Goal: Check status

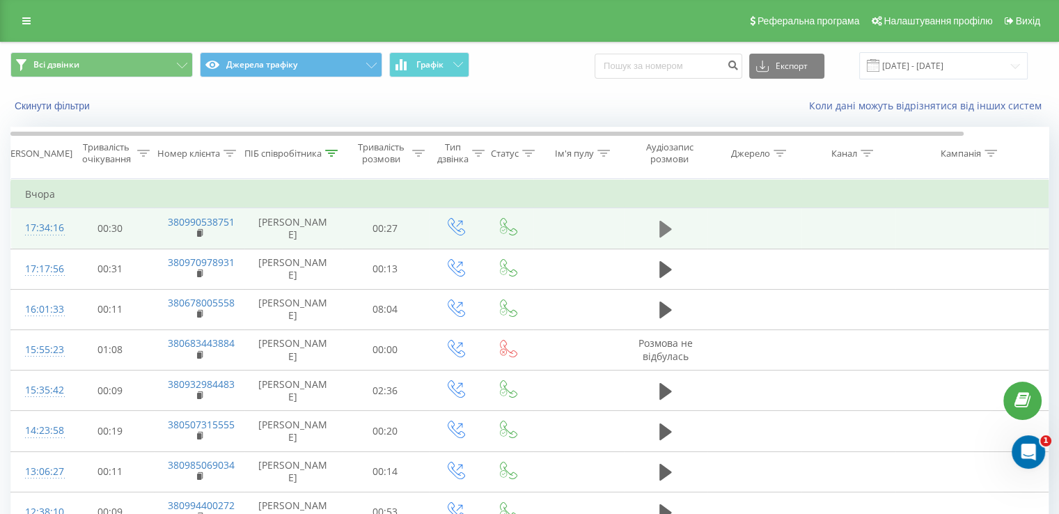
click at [669, 226] on icon at bounding box center [666, 228] width 13 height 19
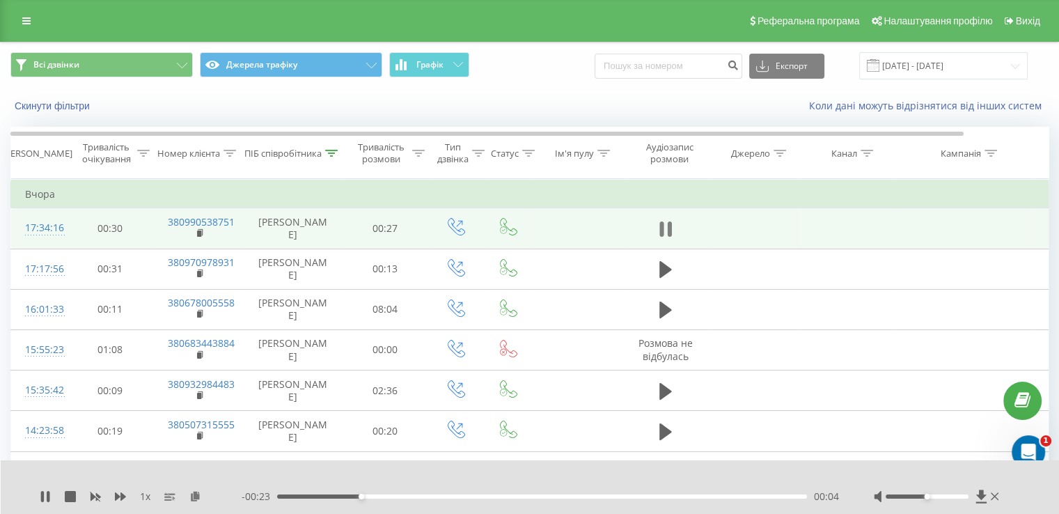
click at [670, 233] on icon at bounding box center [669, 228] width 4 height 15
click at [959, 57] on input "[DATE] - [DATE]" at bounding box center [943, 65] width 169 height 27
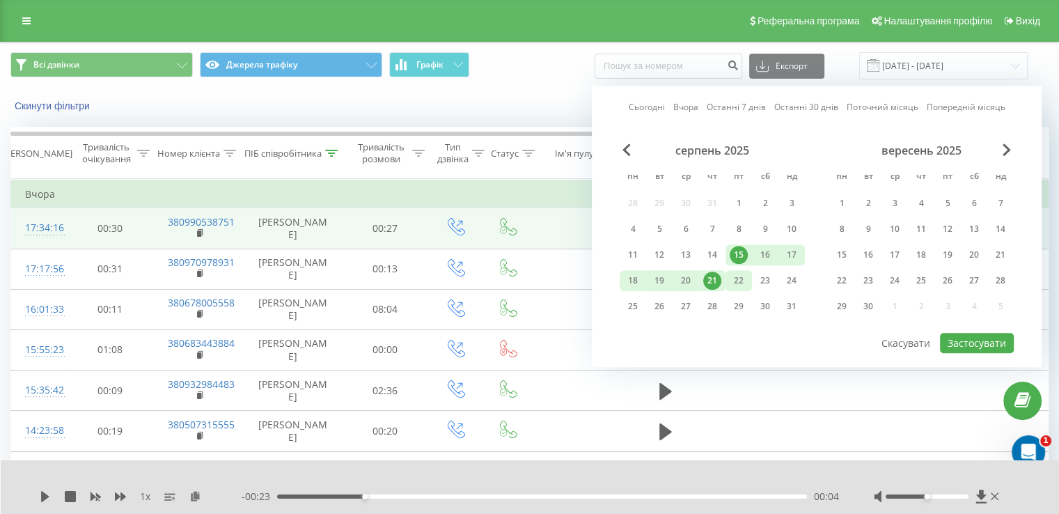
click at [735, 280] on div "22" at bounding box center [739, 281] width 18 height 18
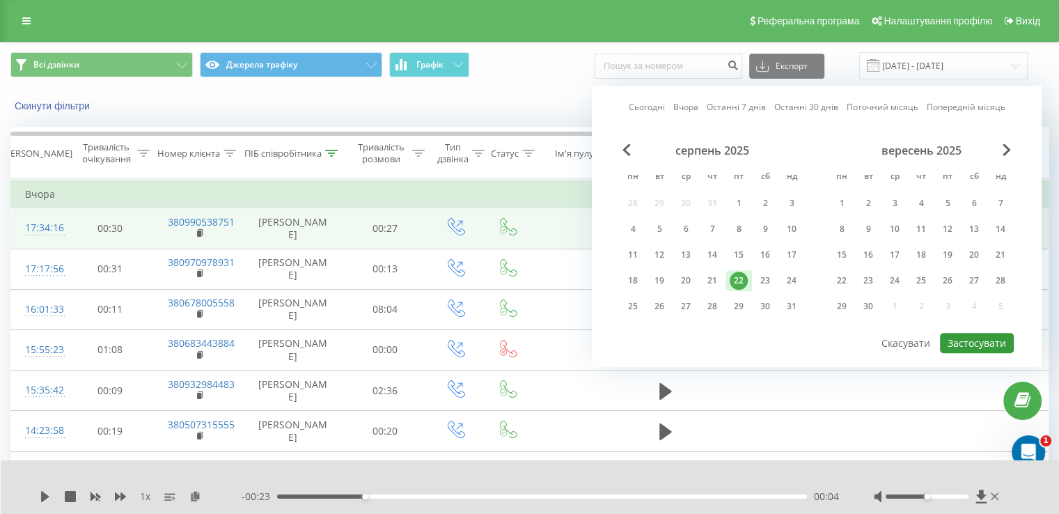
click at [961, 342] on button "Застосувати" at bounding box center [977, 343] width 74 height 20
type input "[DATE] - [DATE]"
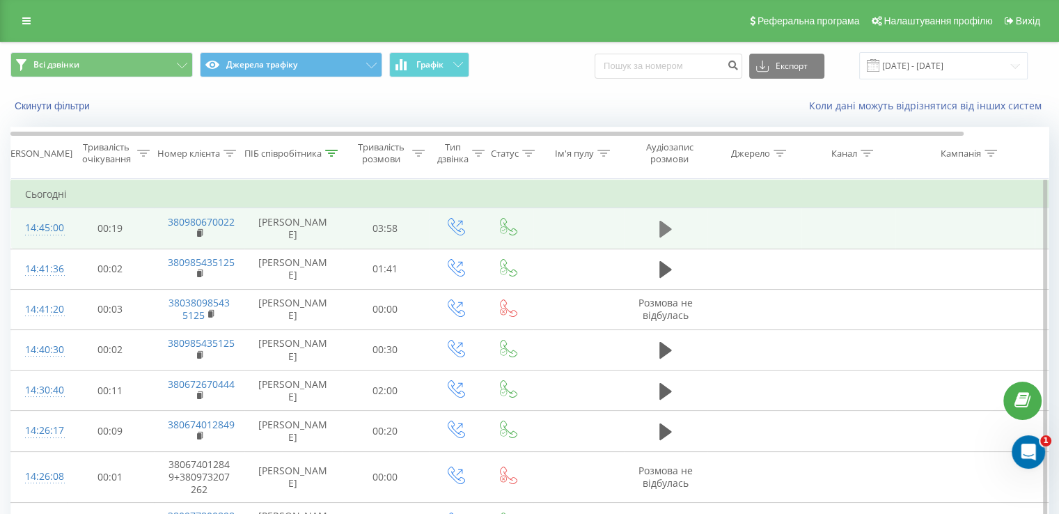
click at [662, 228] on icon at bounding box center [666, 229] width 13 height 17
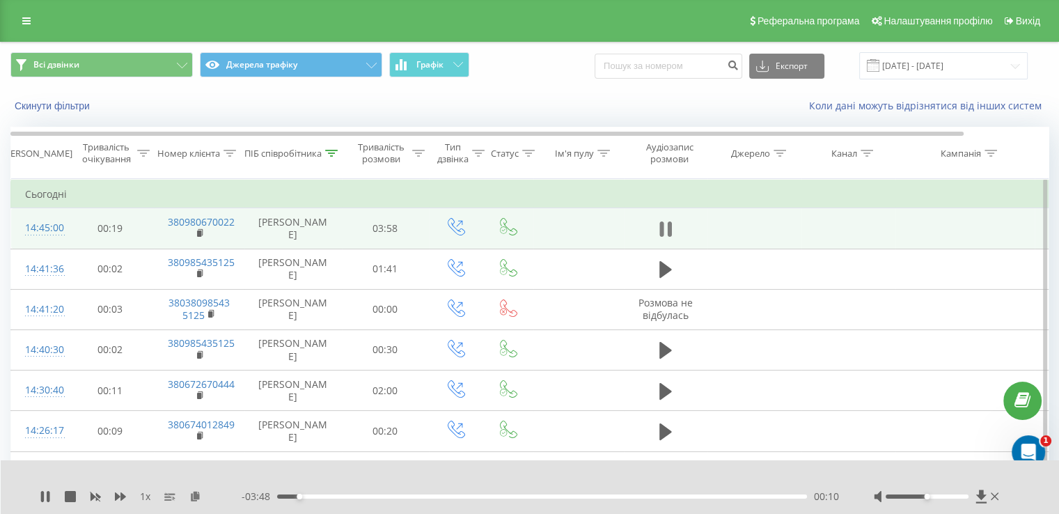
click at [671, 237] on icon at bounding box center [666, 228] width 13 height 19
